Goal: Task Accomplishment & Management: Complete application form

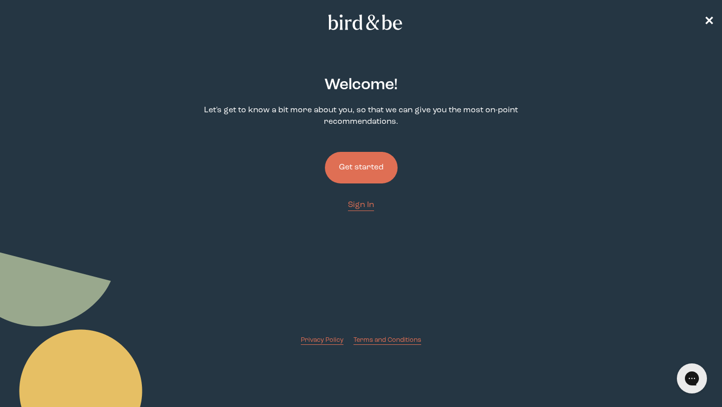
click at [360, 166] on button "Get started" at bounding box center [361, 168] width 73 height 32
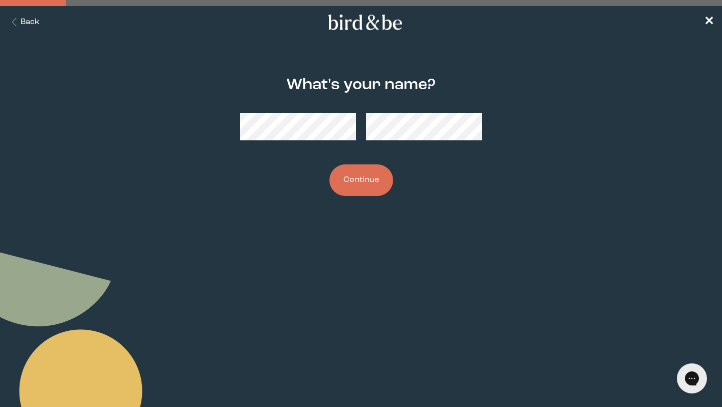
click at [372, 182] on button "Continue" at bounding box center [361, 180] width 64 height 32
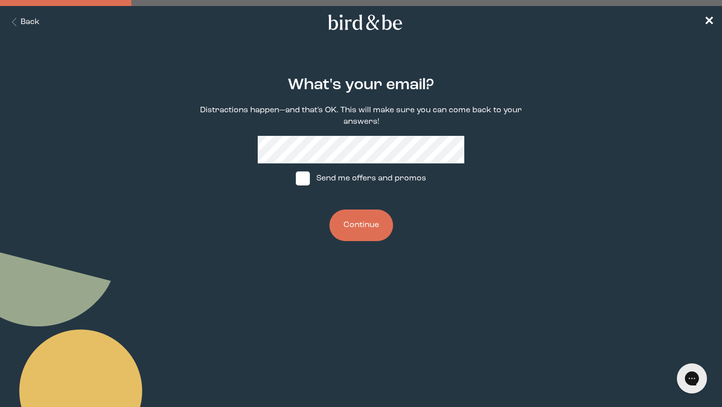
click at [358, 234] on button "Continue" at bounding box center [361, 226] width 64 height 32
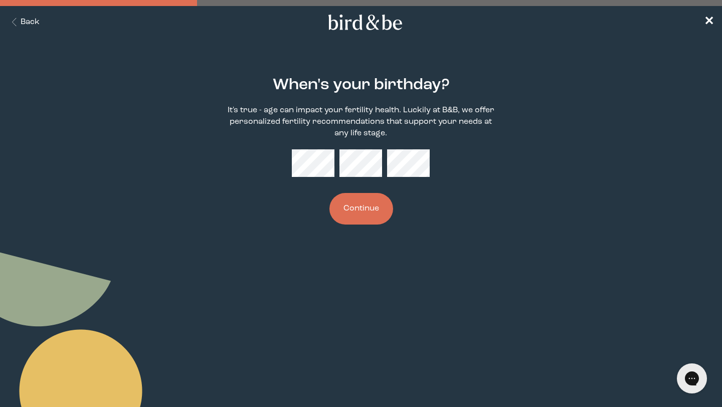
click at [371, 224] on button "Continue" at bounding box center [361, 209] width 64 height 32
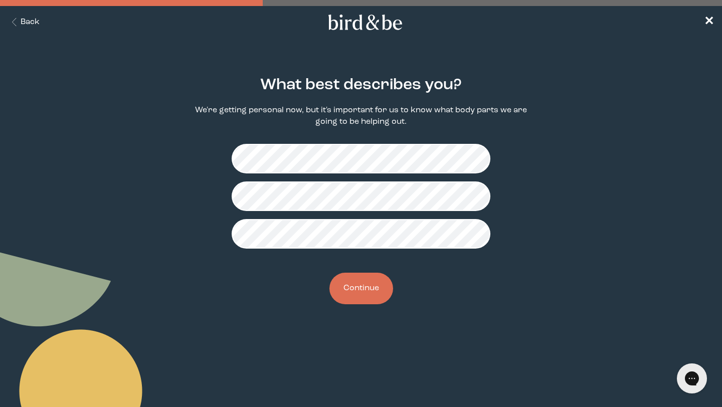
click at [354, 284] on button "Continue" at bounding box center [361, 289] width 64 height 32
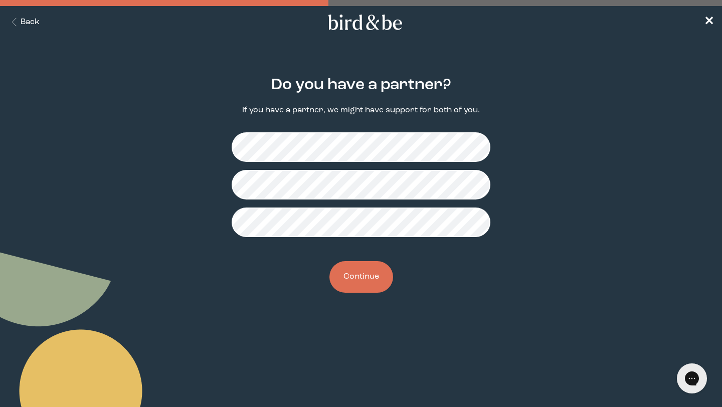
click at [359, 272] on button "Continue" at bounding box center [361, 277] width 64 height 32
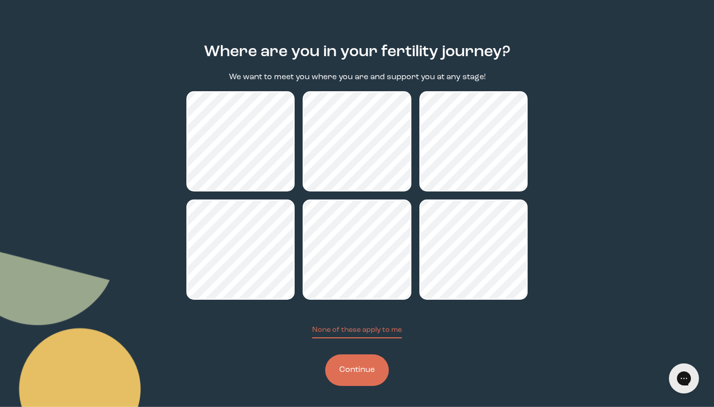
scroll to position [37, 0]
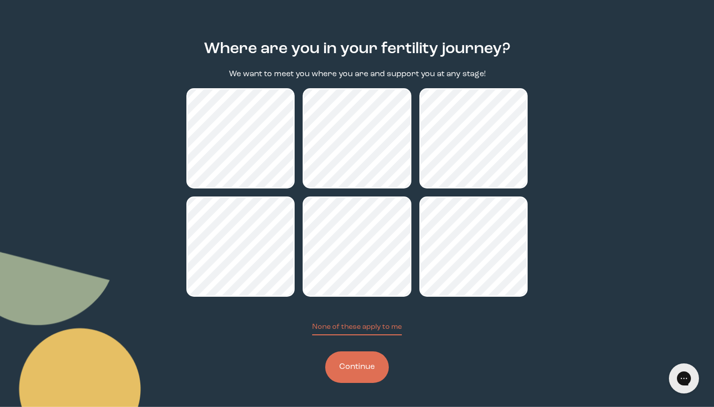
click at [360, 371] on button "Continue" at bounding box center [357, 367] width 64 height 32
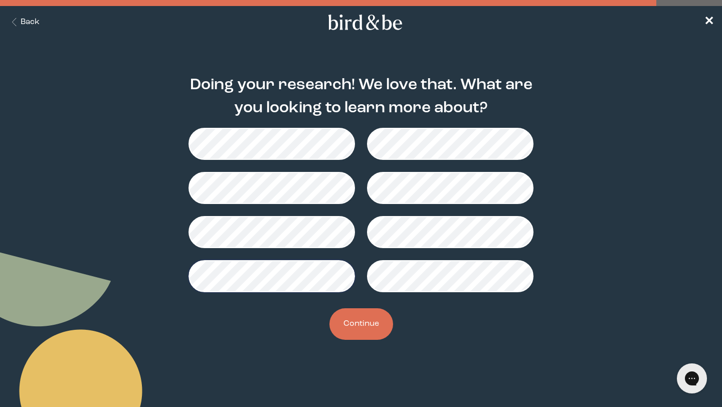
click at [376, 337] on button "Continue" at bounding box center [361, 324] width 64 height 32
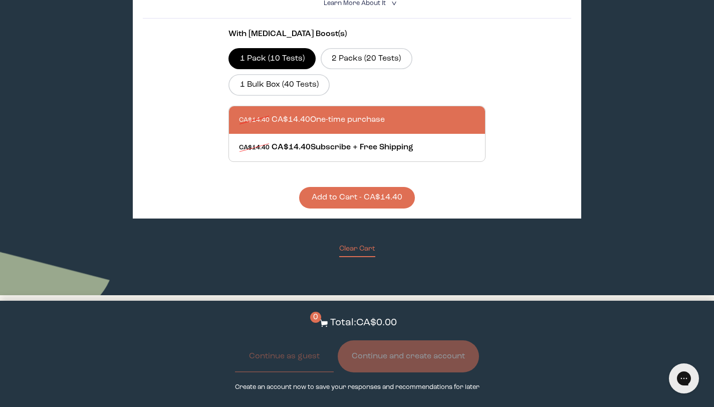
scroll to position [367, 0]
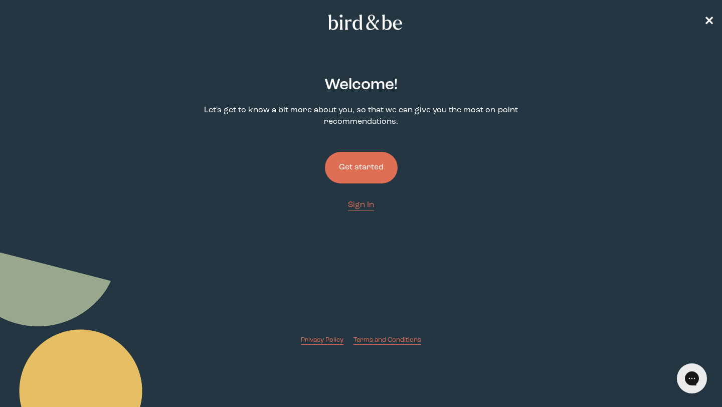
click at [359, 163] on button "Get started" at bounding box center [361, 168] width 73 height 32
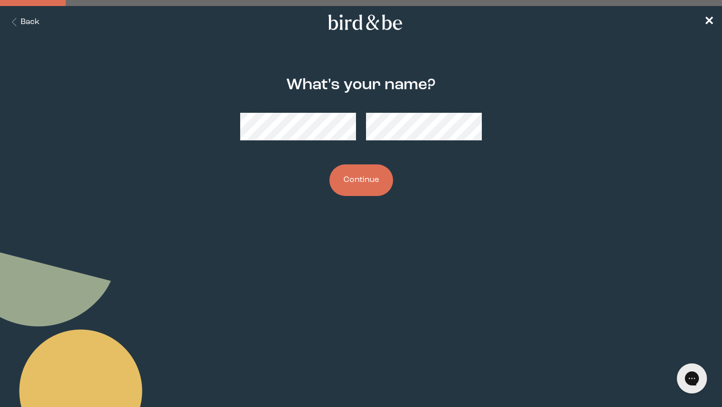
click at [373, 177] on button "Continue" at bounding box center [361, 180] width 64 height 32
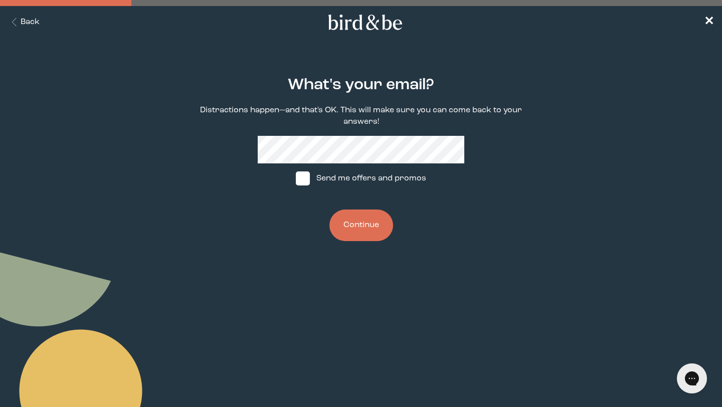
click at [357, 223] on button "Continue" at bounding box center [361, 226] width 64 height 32
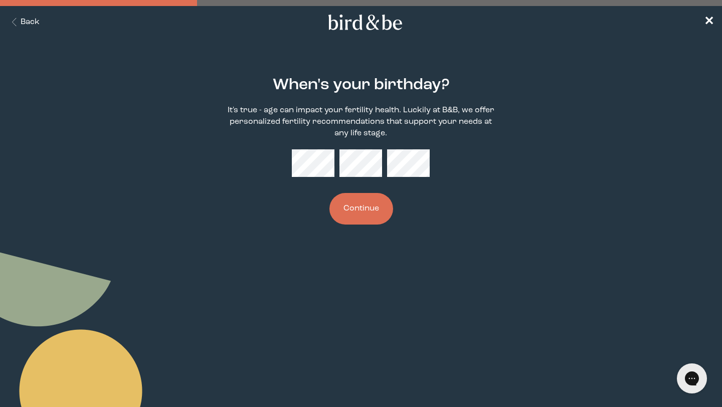
click at [29, 14] on nav "Back ✕" at bounding box center [361, 22] width 722 height 32
click at [29, 20] on button "Back" at bounding box center [24, 23] width 32 height 12
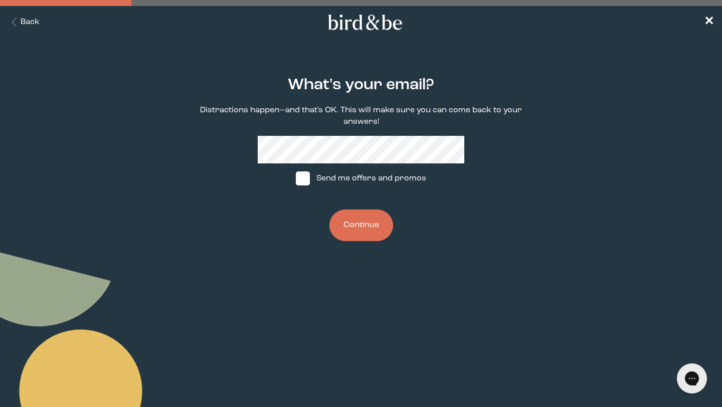
click at [305, 177] on span at bounding box center [303, 178] width 14 height 14
click at [296, 178] on input "Send me offers and promos" at bounding box center [295, 178] width 1 height 1
checkbox input "true"
click at [360, 222] on button "Continue" at bounding box center [361, 226] width 64 height 32
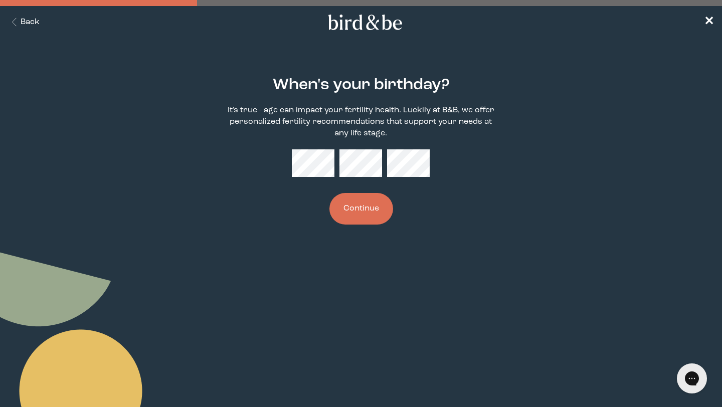
click at [374, 209] on button "Continue" at bounding box center [361, 209] width 64 height 32
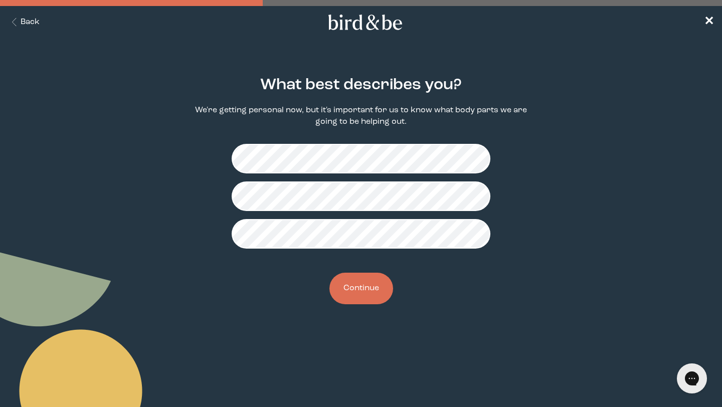
click at [351, 284] on button "Continue" at bounding box center [361, 289] width 64 height 32
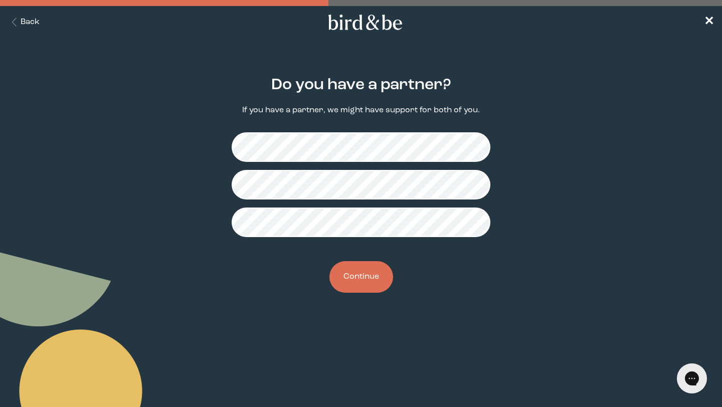
click at [360, 278] on button "Continue" at bounding box center [361, 277] width 64 height 32
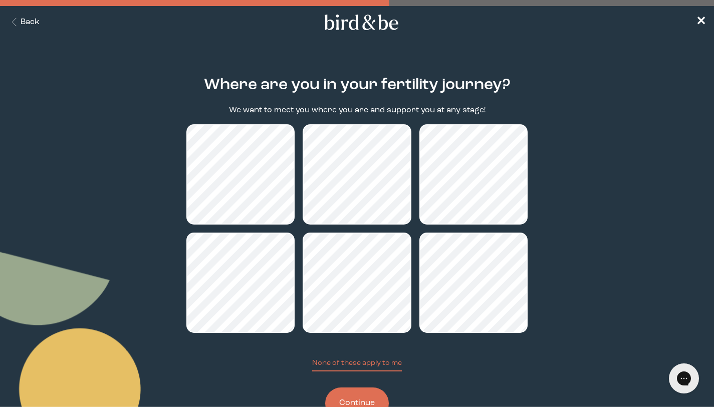
scroll to position [37, 0]
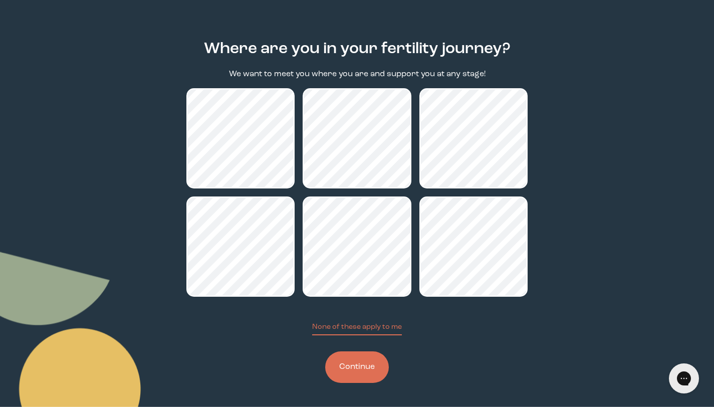
click at [364, 365] on button "Continue" at bounding box center [357, 367] width 64 height 32
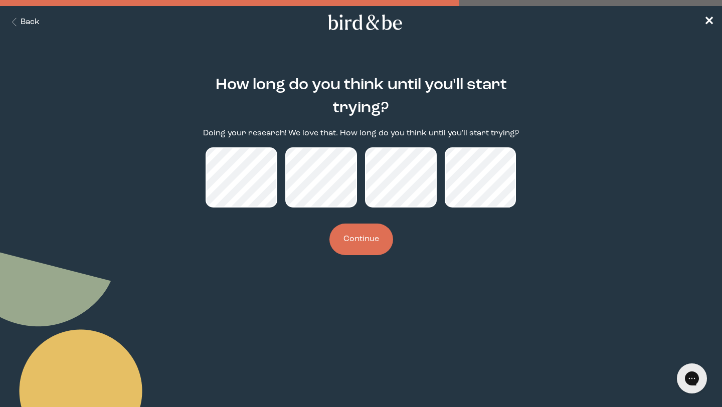
click at [369, 249] on button "Continue" at bounding box center [361, 240] width 64 height 32
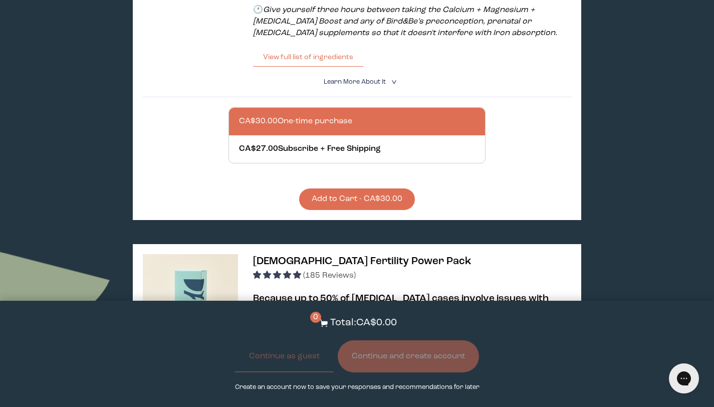
scroll to position [2101, 0]
